Goal: Task Accomplishment & Management: Use online tool/utility

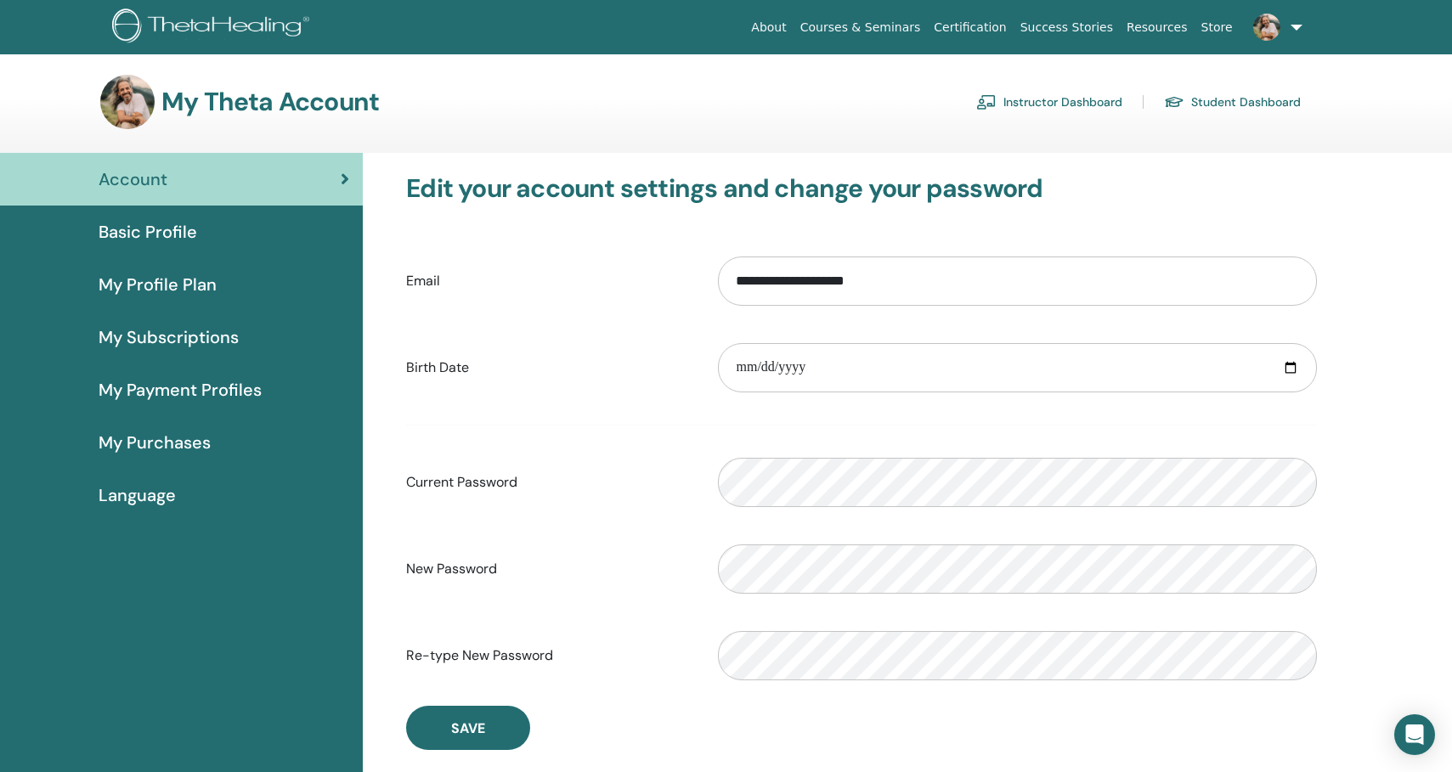
click at [1012, 98] on link "Instructor Dashboard" at bounding box center [1049, 101] width 146 height 27
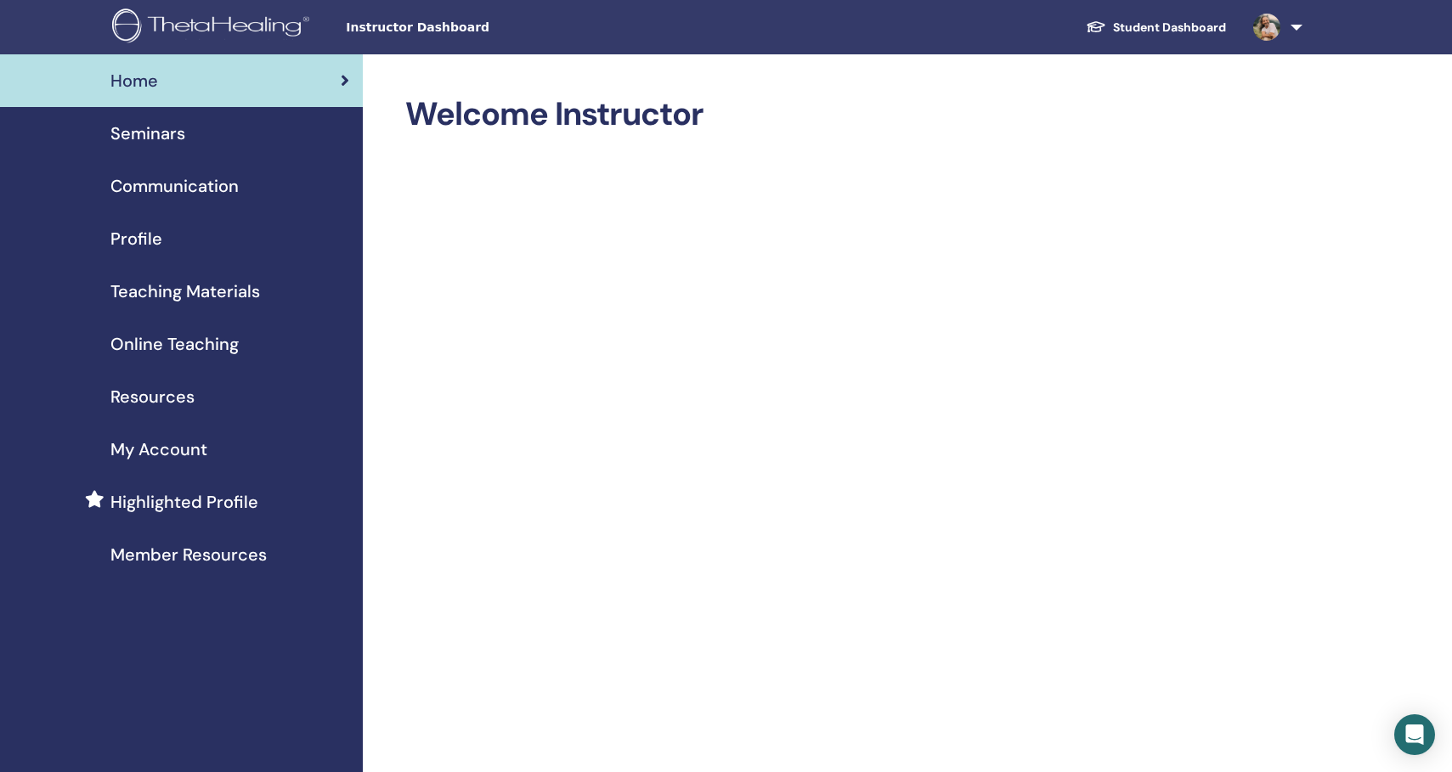
click at [151, 127] on span "Seminars" at bounding box center [147, 133] width 75 height 25
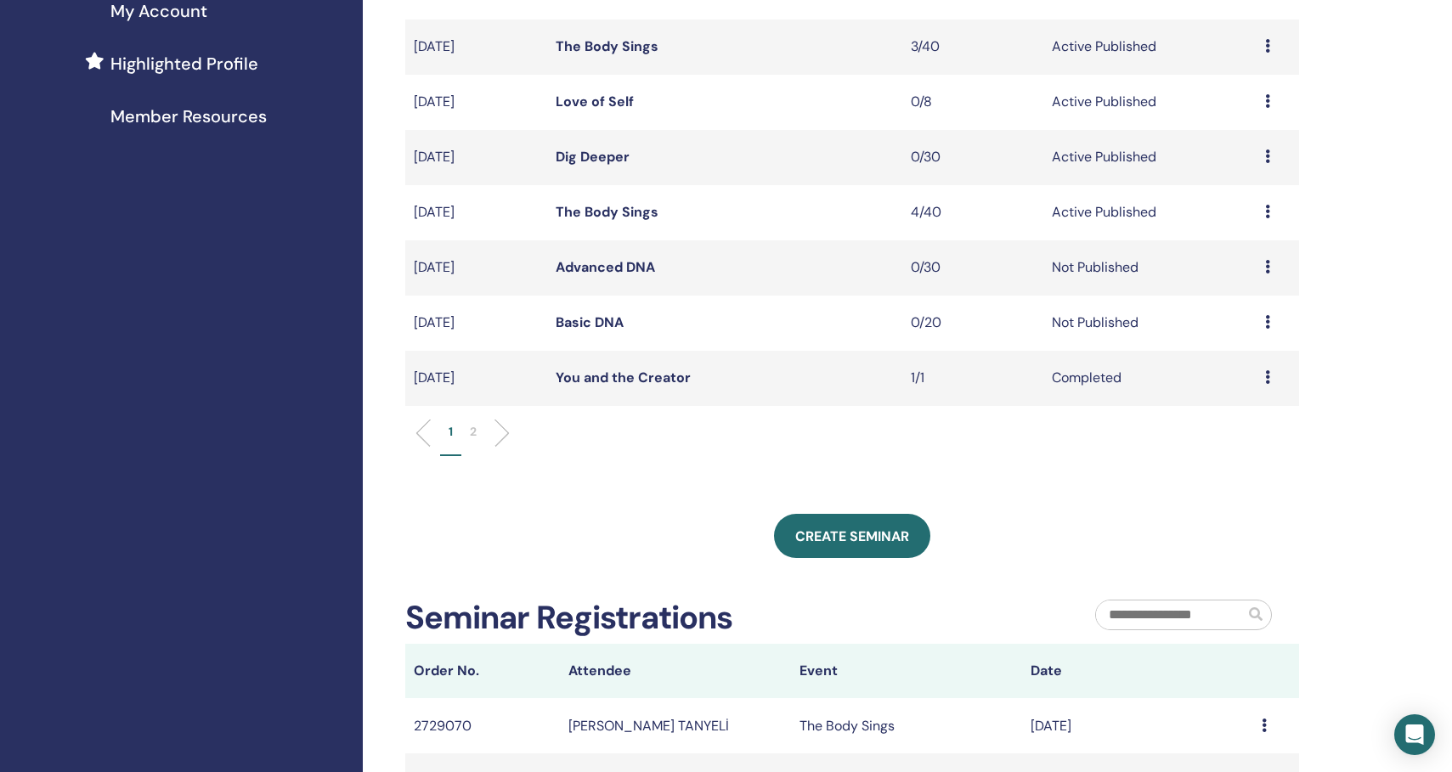
scroll to position [522, 0]
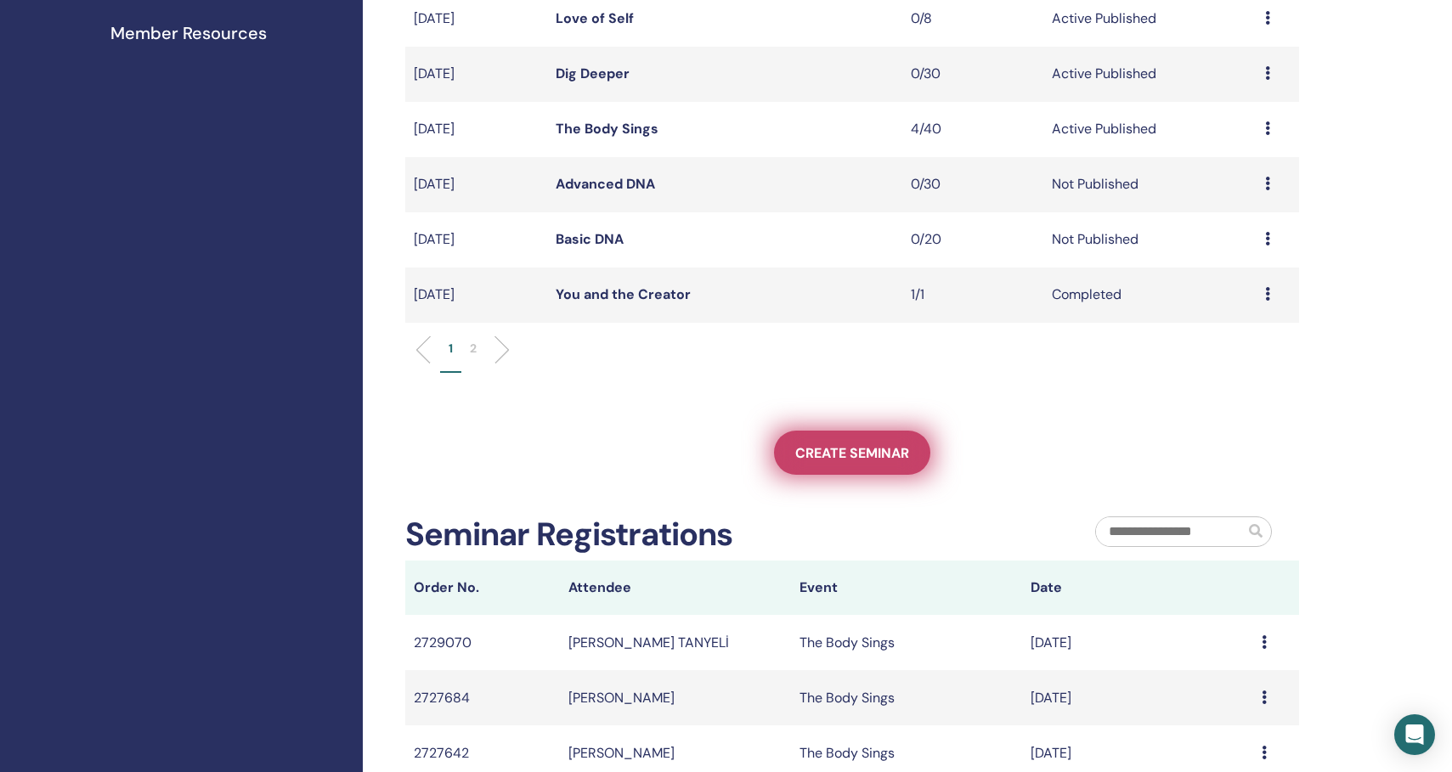
click at [853, 460] on span "Create seminar" at bounding box center [852, 453] width 114 height 18
